Goal: Navigation & Orientation: Find specific page/section

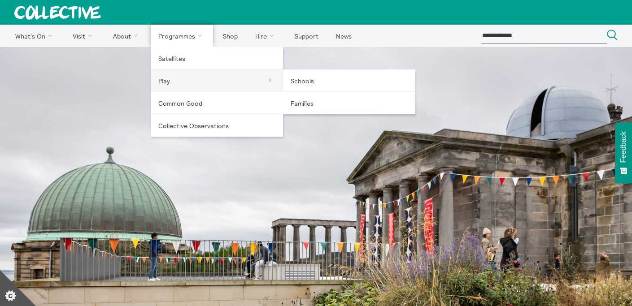
click at [166, 82] on link "Play" at bounding box center [217, 81] width 132 height 22
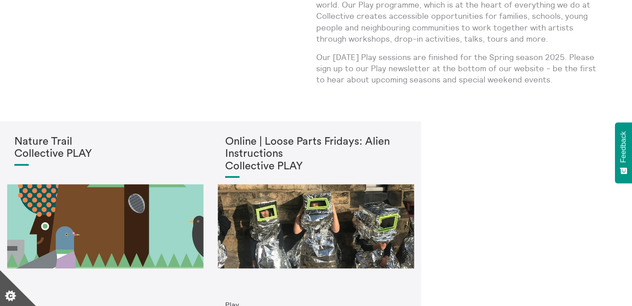
scroll to position [152, 0]
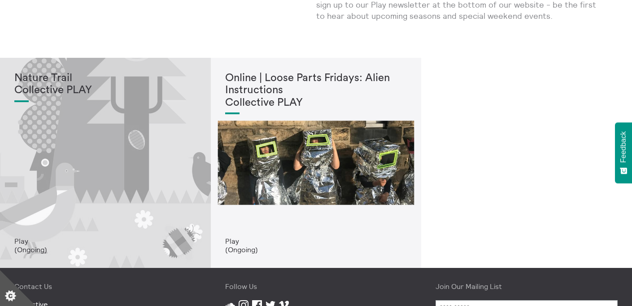
click at [164, 164] on div "Nature Trail Collective PLAY" at bounding box center [105, 155] width 182 height 166
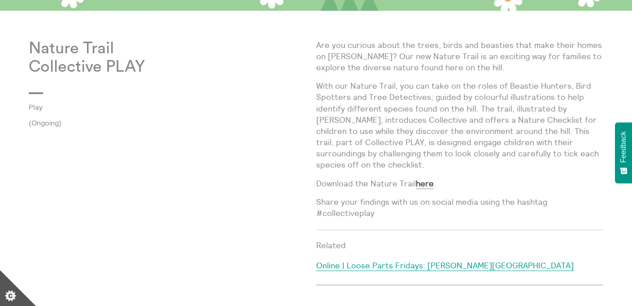
scroll to position [374, 0]
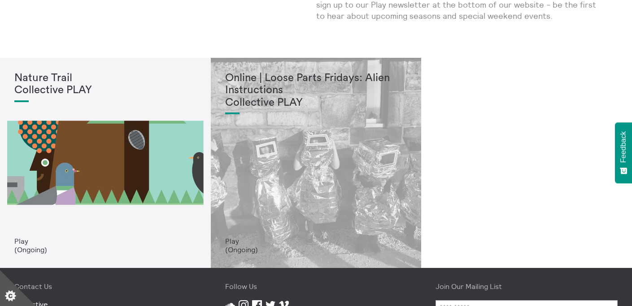
click at [308, 131] on div "Online | Loose Parts Fridays: Alien Instructions Collective PLAY" at bounding box center [316, 155] width 182 height 166
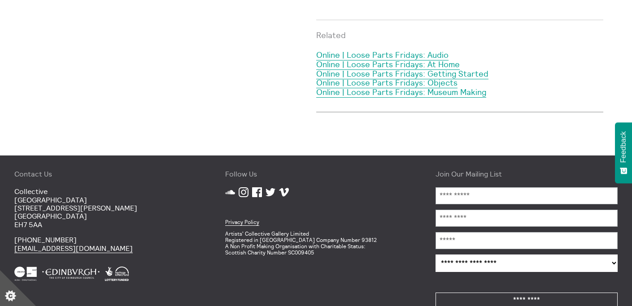
scroll to position [2846, 0]
